Goal: Complete application form

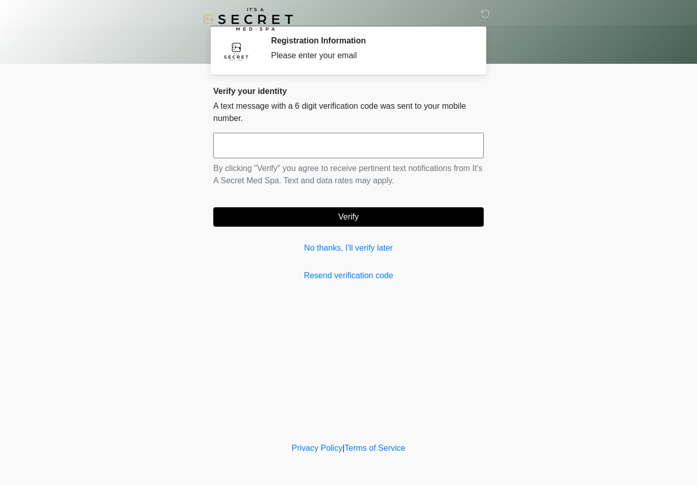
click at [311, 144] on input "text" at bounding box center [348, 146] width 270 height 26
type input "******"
click at [361, 219] on button "Verify" at bounding box center [348, 216] width 270 height 19
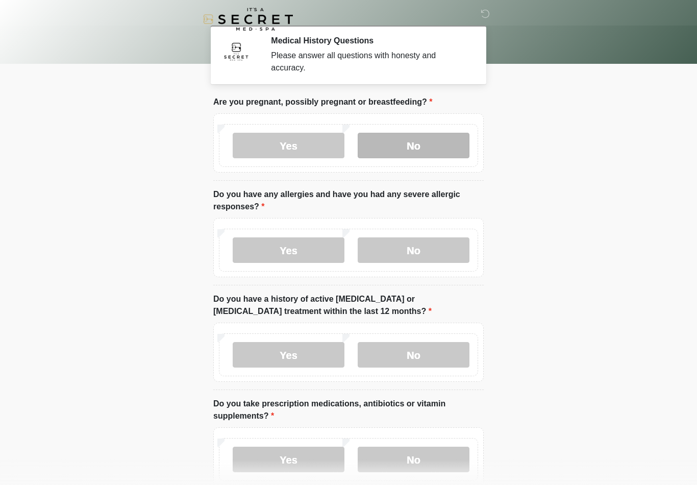
click at [423, 144] on label "No" at bounding box center [414, 146] width 112 height 26
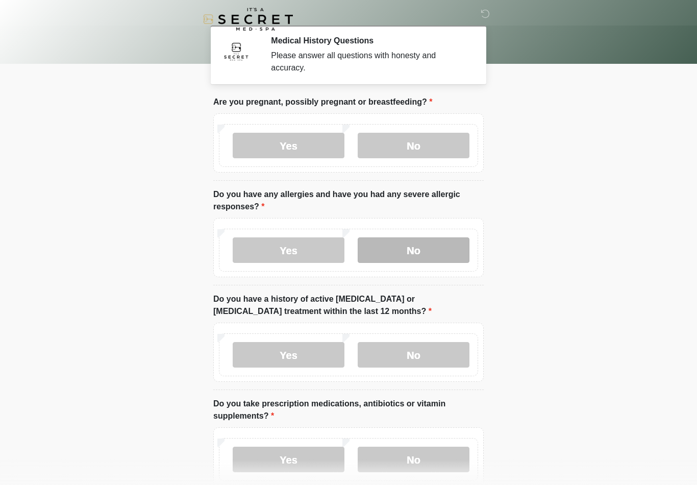
click at [404, 248] on label "No" at bounding box center [414, 250] width 112 height 26
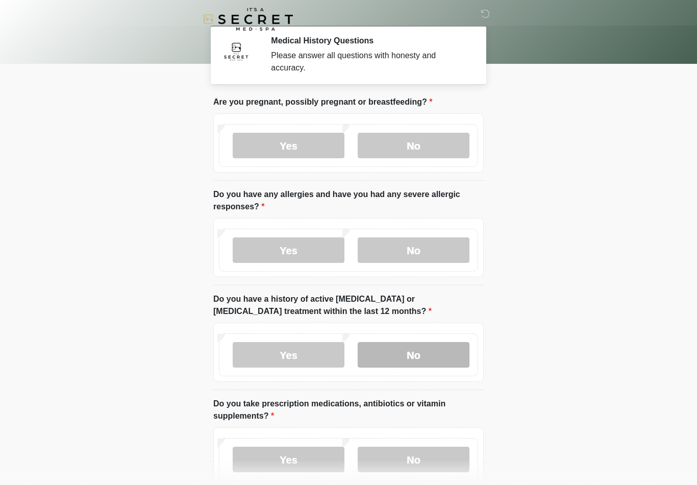
click at [414, 354] on label "No" at bounding box center [414, 355] width 112 height 26
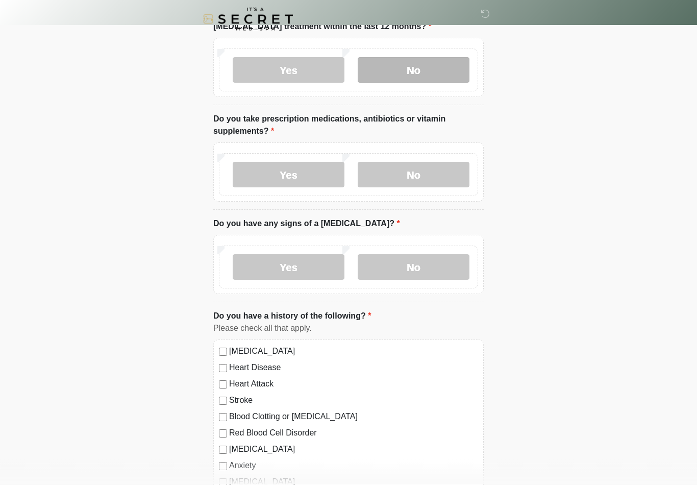
scroll to position [302, 0]
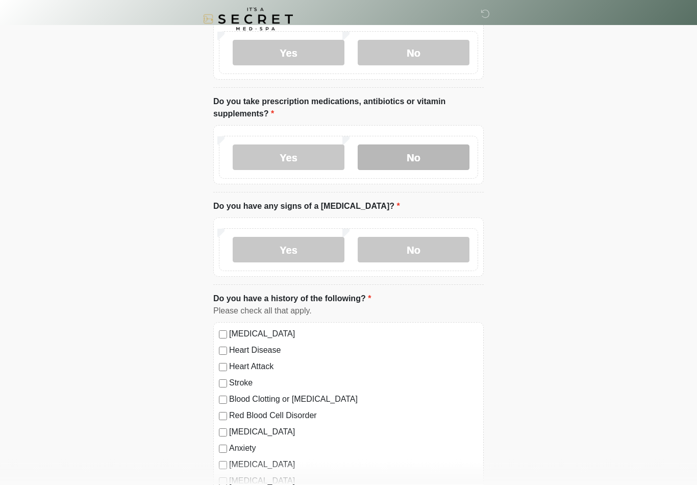
click at [433, 156] on label "No" at bounding box center [414, 158] width 112 height 26
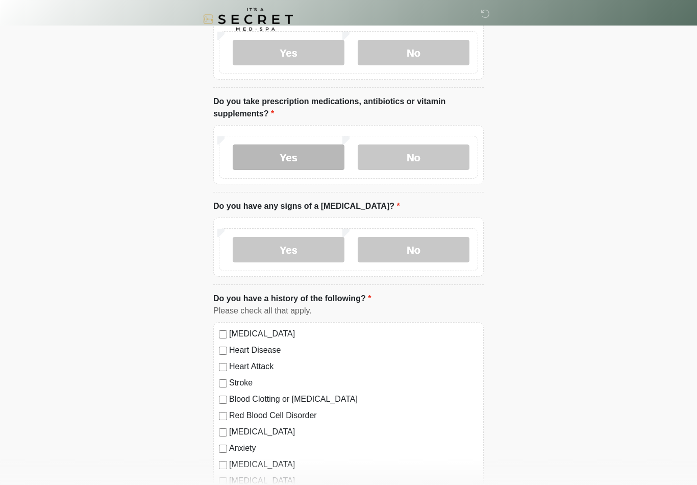
click at [315, 154] on label "Yes" at bounding box center [289, 157] width 112 height 26
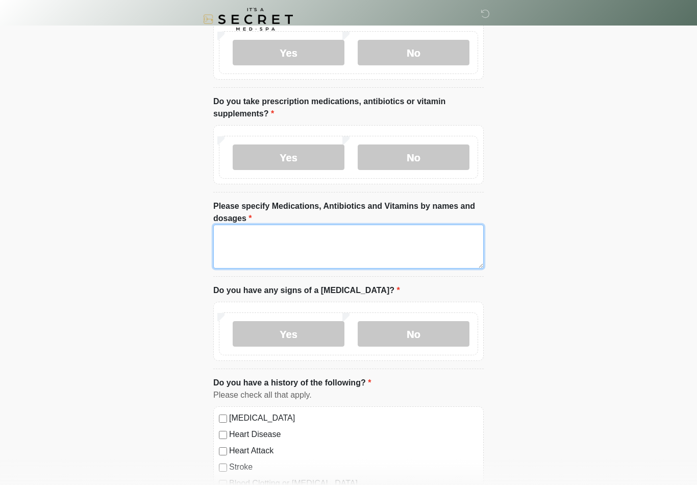
click at [338, 252] on textarea "Please specify Medications, Antibiotics and Vitamins by names and dosages" at bounding box center [348, 246] width 270 height 44
type textarea "********"
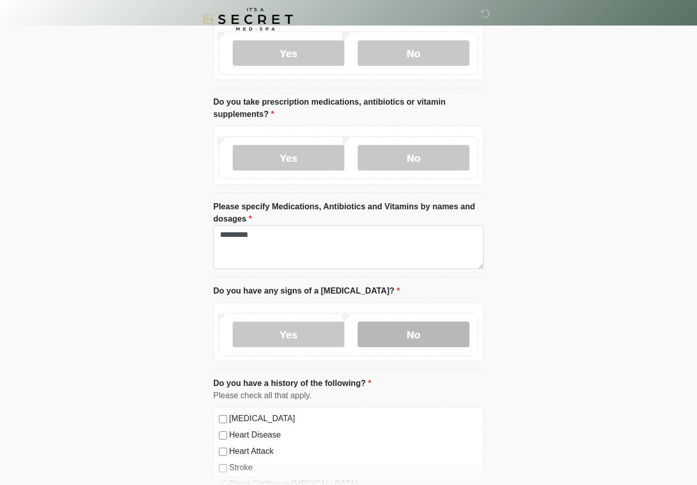
click at [407, 338] on label "No" at bounding box center [414, 334] width 112 height 26
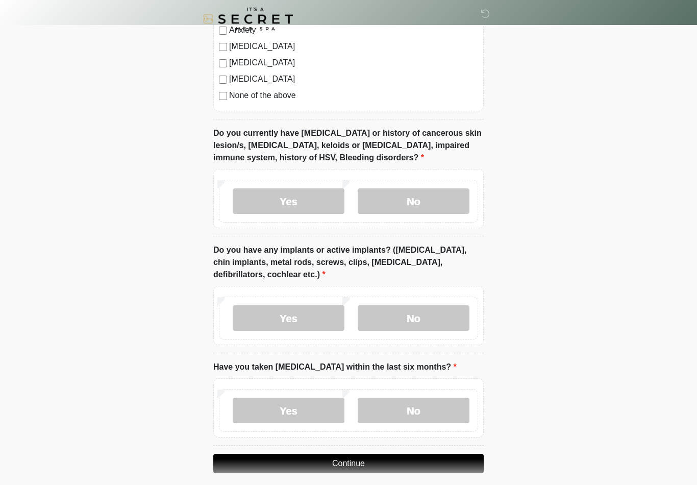
scroll to position [805, 0]
click at [419, 193] on label "No" at bounding box center [414, 201] width 112 height 26
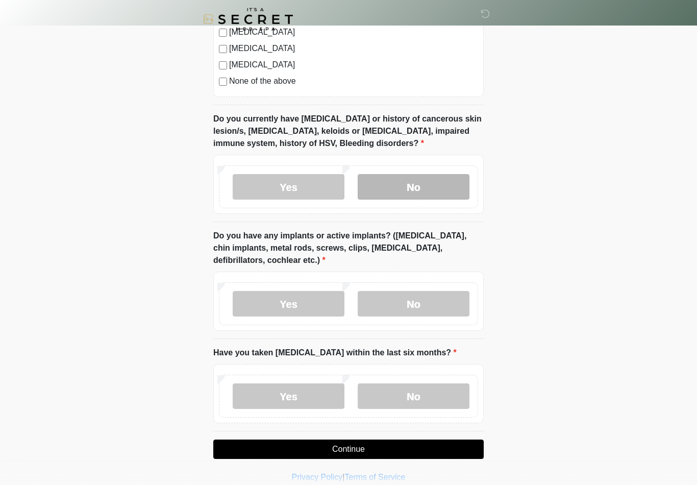
scroll to position [829, 0]
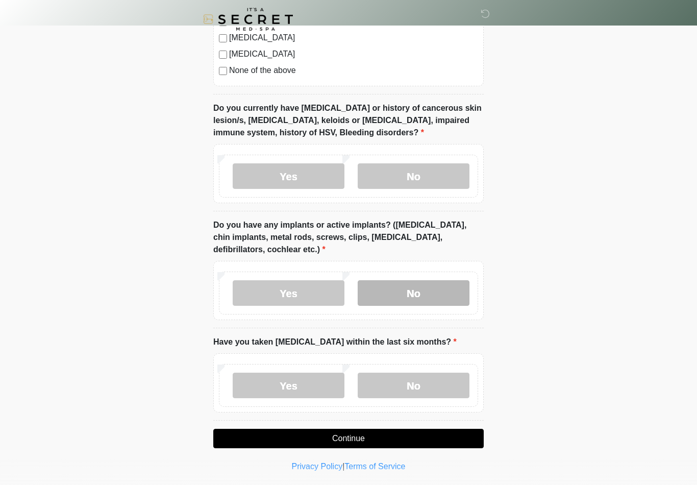
click at [419, 289] on label "No" at bounding box center [414, 293] width 112 height 26
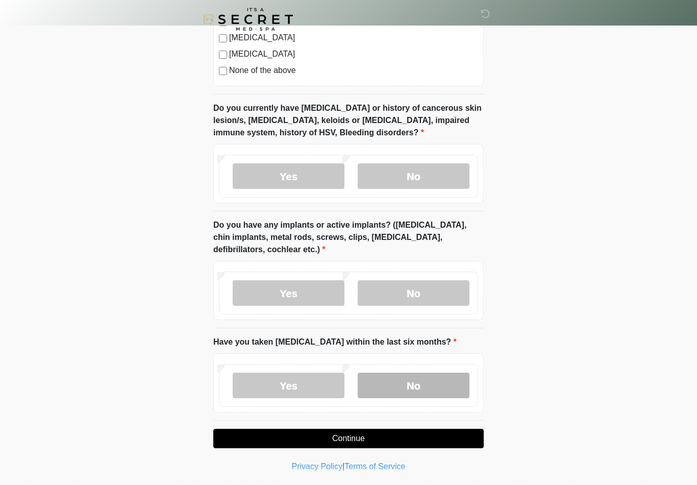
click at [420, 385] on label "No" at bounding box center [414, 385] width 112 height 26
click at [362, 440] on button "Continue" at bounding box center [348, 438] width 270 height 19
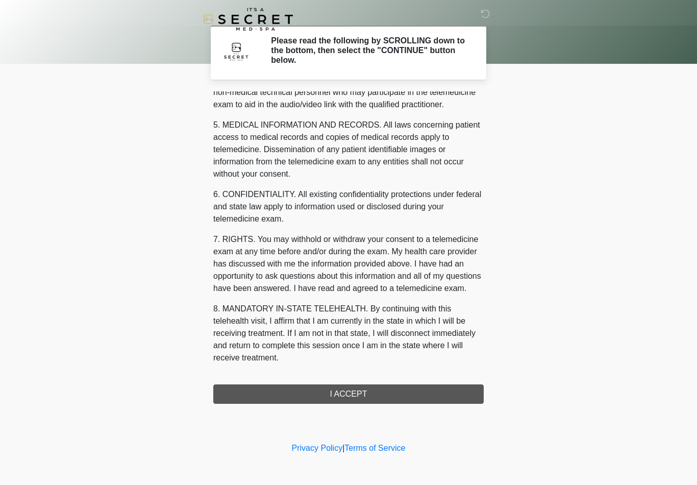
scroll to position [311, 0]
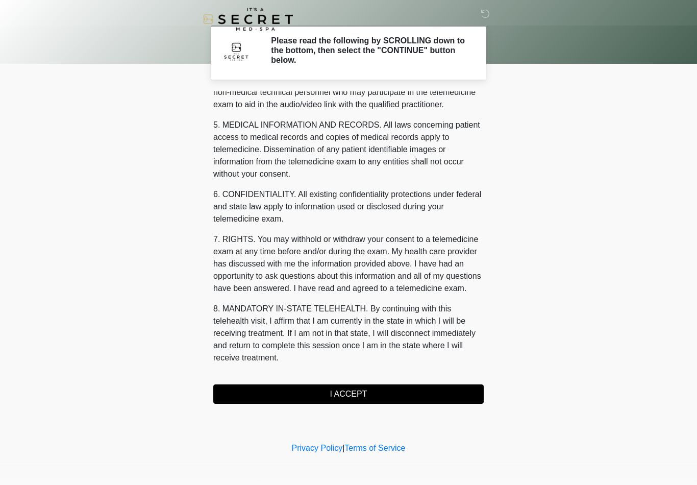
click at [373, 392] on button "I ACCEPT" at bounding box center [348, 393] width 270 height 19
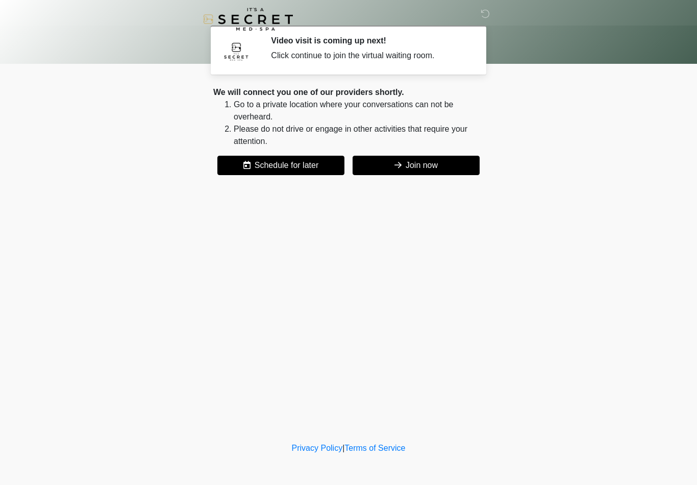
click at [442, 166] on button "Join now" at bounding box center [416, 165] width 127 height 19
